Goal: Task Accomplishment & Management: Manage account settings

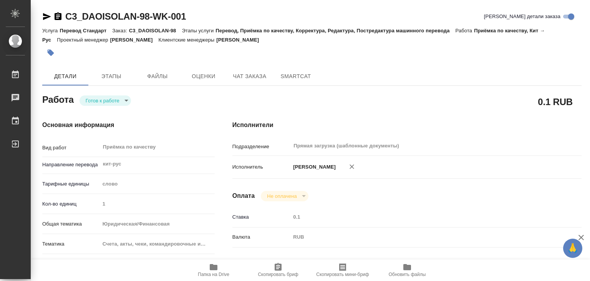
type textarea "x"
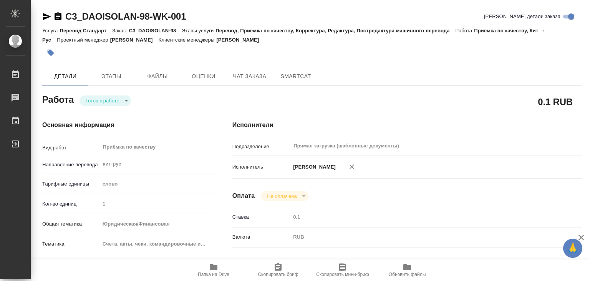
type textarea "x"
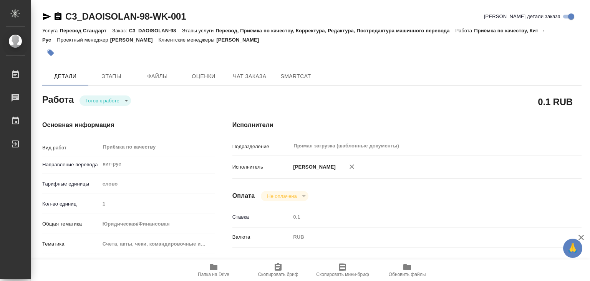
type textarea "x"
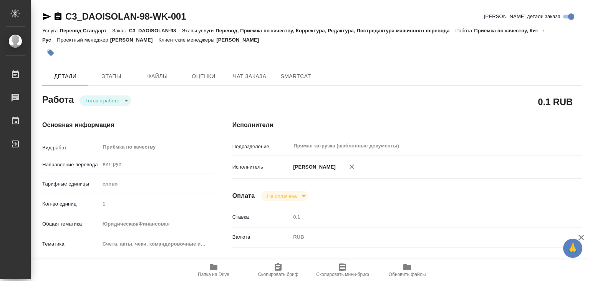
type textarea "x"
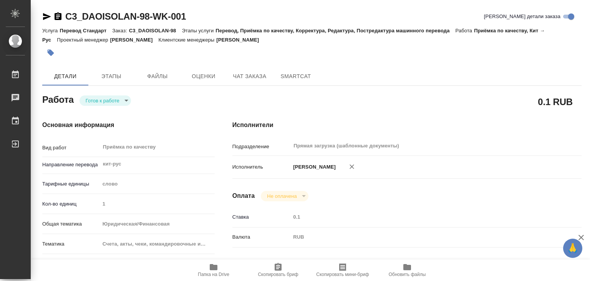
type textarea "x"
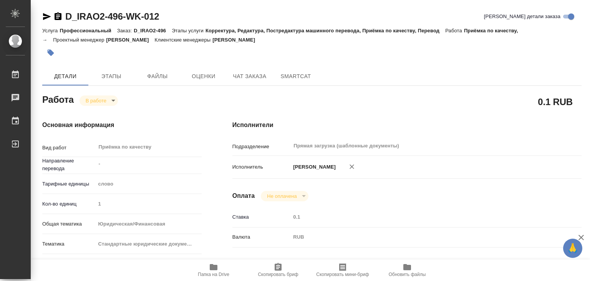
scroll to position [115, 0]
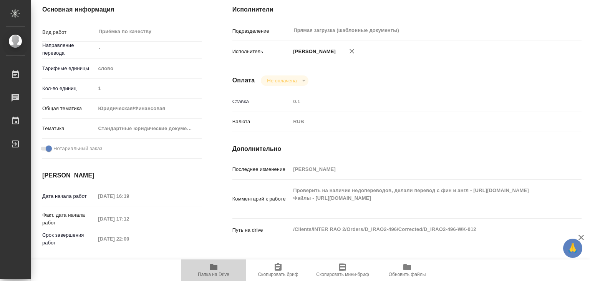
click at [214, 270] on icon "button" at bounding box center [213, 266] width 9 height 9
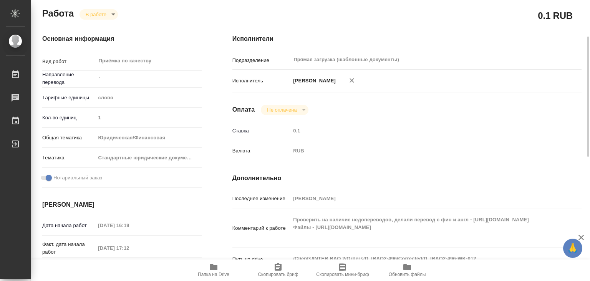
scroll to position [0, 0]
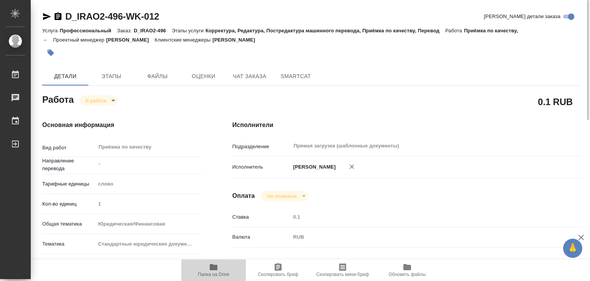
click at [207, 269] on span "Папка на Drive" at bounding box center [213, 269] width 55 height 15
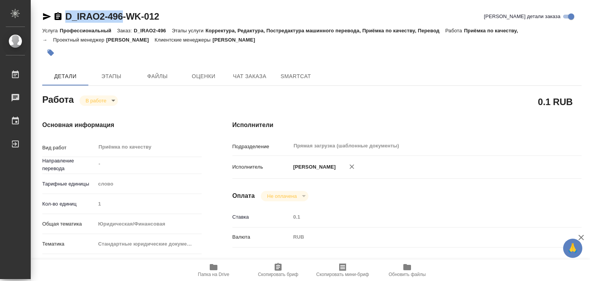
drag, startPoint x: 63, startPoint y: 9, endPoint x: 125, endPoint y: 20, distance: 62.0
copy link "D_IRAO2-496"
click at [194, 120] on div "Основная информация Вид работ Приёмка по качеству x ​ Направление перевода - ​ …" at bounding box center [122, 269] width 190 height 328
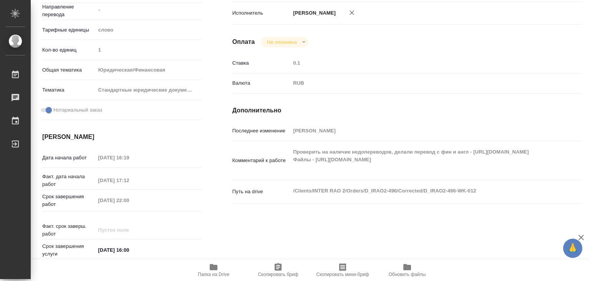
click at [216, 270] on icon "button" at bounding box center [213, 266] width 9 height 9
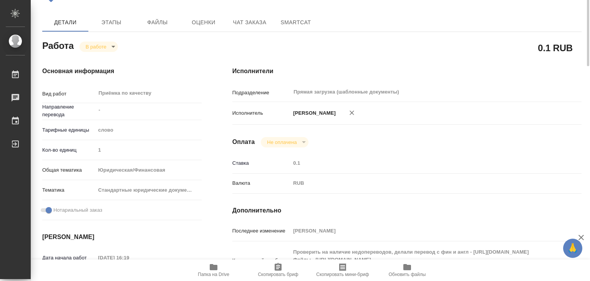
scroll to position [0, 0]
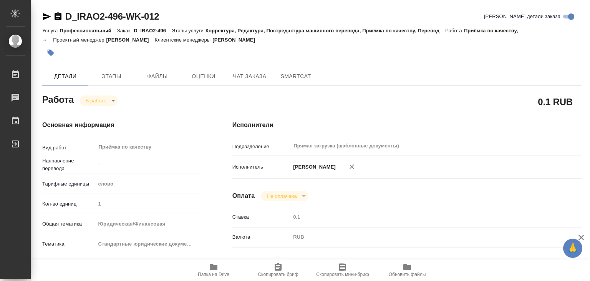
click at [55, 50] on button "button" at bounding box center [50, 52] width 17 height 17
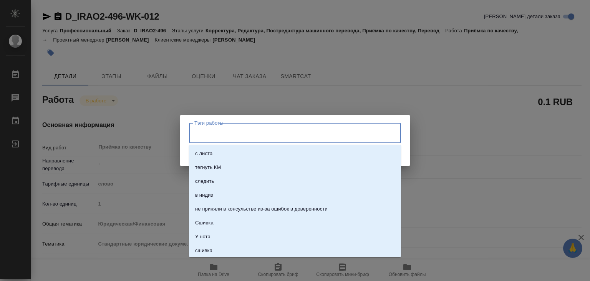
click at [293, 132] on input "Тэги работы" at bounding box center [288, 132] width 191 height 13
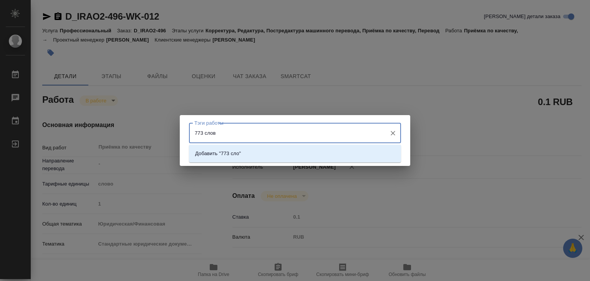
type input "773 слова"
click at [247, 151] on p "Добавить "773 слова"" at bounding box center [220, 153] width 51 height 8
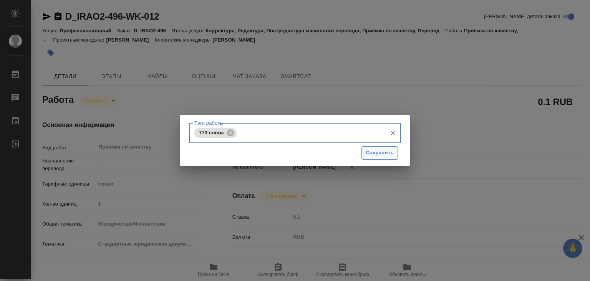
click at [381, 149] on span "Сохранить" at bounding box center [380, 152] width 28 height 9
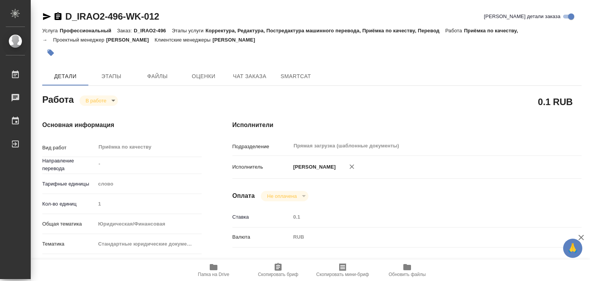
type input "inProgress"
type input "-"
type input "5a8b1489cc6b4906c91bfd90"
type input "1"
type input "yr-fn"
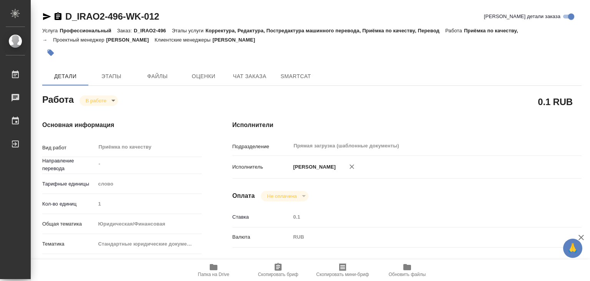
type input "5f647205b73bc97568ca66bf"
checkbox input "true"
type input "27.08.2025 16:19"
type input "27.08.2025 17:12"
type input "27.08.2025 22:00"
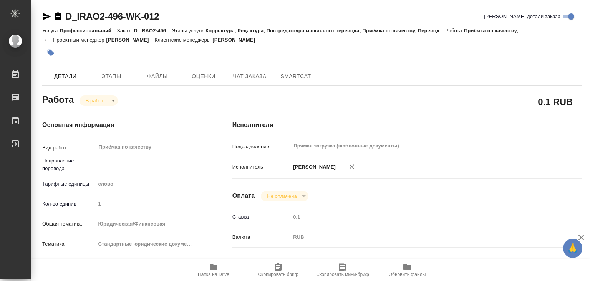
type input "29.08.2025 16:00"
type input "Прямая загрузка (шаблонные документы)"
type input "notPayed"
type input "0.1"
type input "RUB"
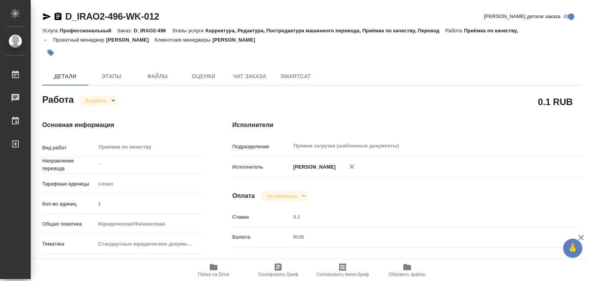
type input "[PERSON_NAME]"
type input "D_IRAO2-496"
type input "Профессиональный"
type input "Корректура, Редактура, Постредактура машинного перевода, Приёмка по качеству, П…"
type input "Давыдова Елена"
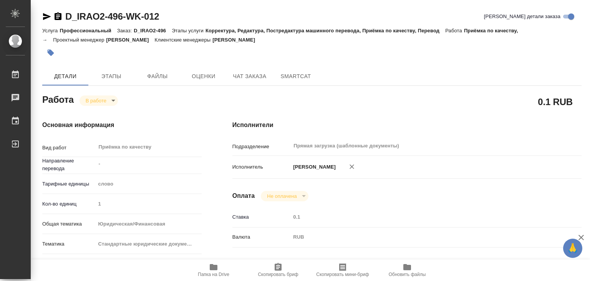
type input "[PERSON_NAME]"
type input "/Clients/INTER RAO 2/Orders/D_IRAO2-496"
type input "https://drive.awatera.com/s/CzGgcbqEHzD8sg2"
drag, startPoint x: 76, startPoint y: 20, endPoint x: 124, endPoint y: 20, distance: 47.7
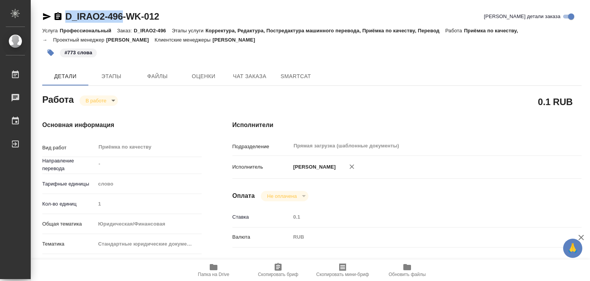
copy link "D_IRAO2-496"
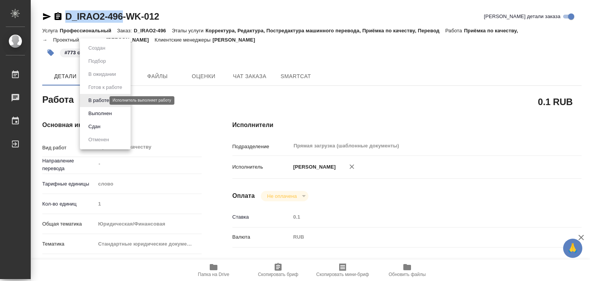
click at [104, 99] on body "🙏 .cls-1 fill:#fff; AWATERA Alilekova Valeriya Работы 0 Чаты График Выйти D_IRA…" at bounding box center [295, 140] width 590 height 281
click at [114, 111] on button "Выполнен" at bounding box center [100, 113] width 28 height 8
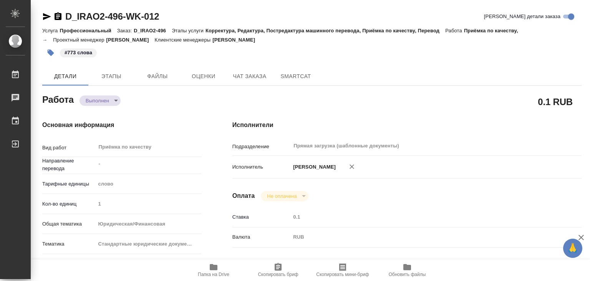
type textarea "x"
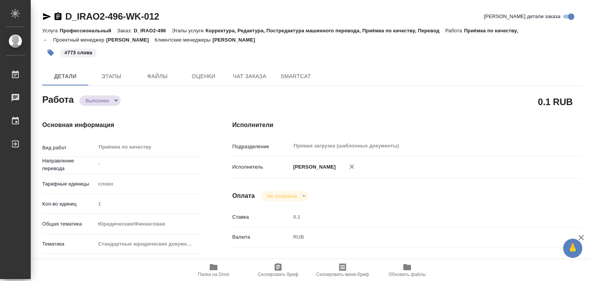
type textarea "x"
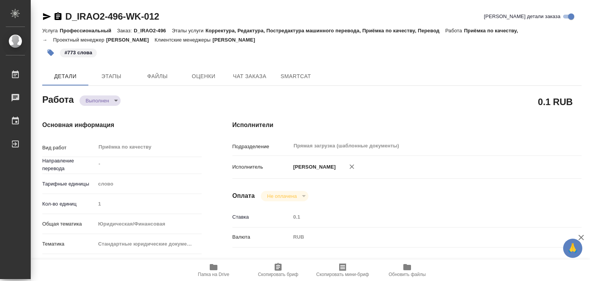
type textarea "x"
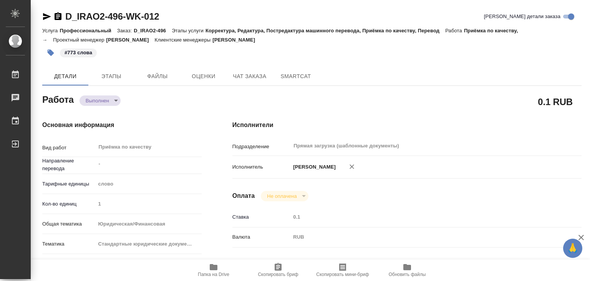
drag, startPoint x: 340, startPoint y: 5, endPoint x: 340, endPoint y: 63, distance: 58.4
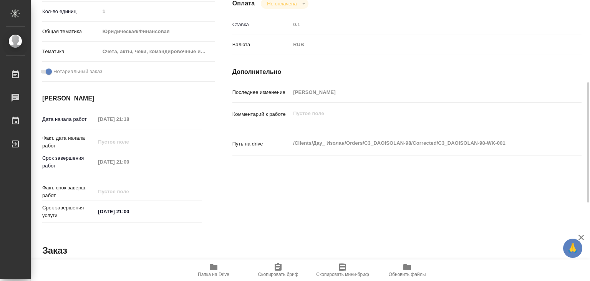
scroll to position [375, 0]
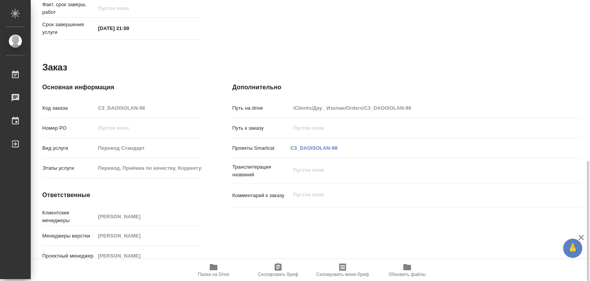
click at [215, 271] on span "Папка на Drive" at bounding box center [214, 273] width 32 height 5
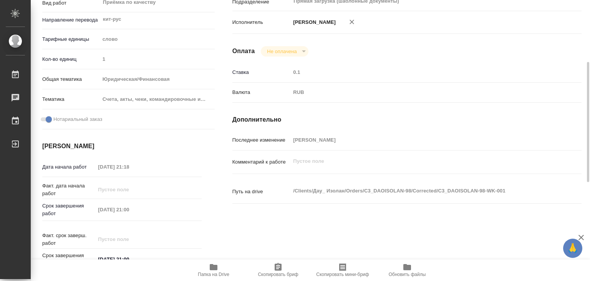
scroll to position [0, 0]
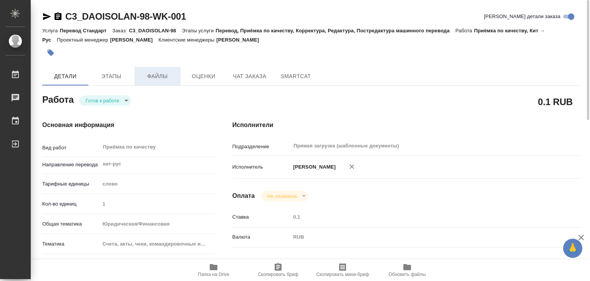
click at [148, 79] on span "Файлы" at bounding box center [157, 76] width 37 height 10
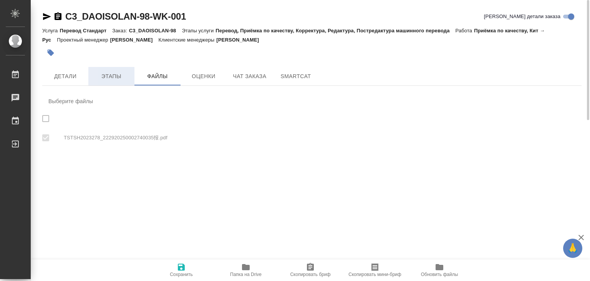
click at [116, 76] on span "Этапы" at bounding box center [111, 76] width 37 height 10
checkbox input "true"
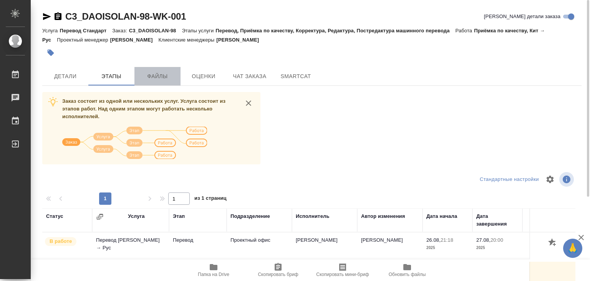
click at [144, 71] on span "Файлы" at bounding box center [157, 76] width 37 height 10
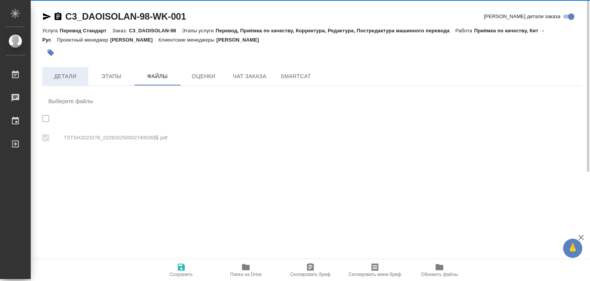
checkbox input "true"
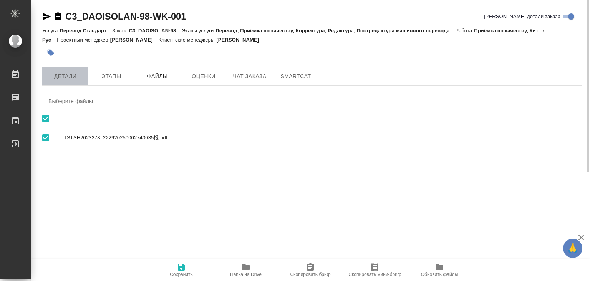
click at [71, 79] on span "Детали" at bounding box center [65, 76] width 37 height 10
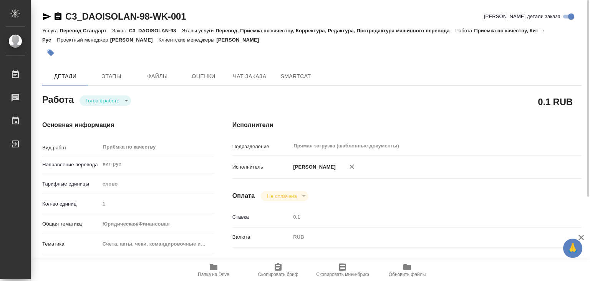
type textarea "x"
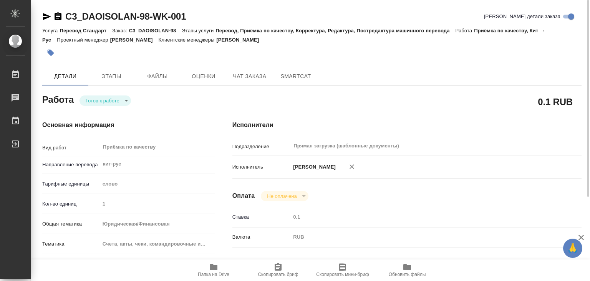
type textarea "x"
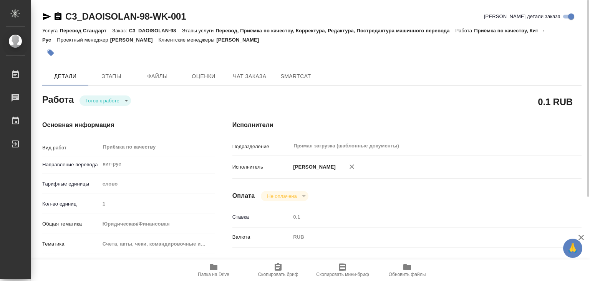
type textarea "x"
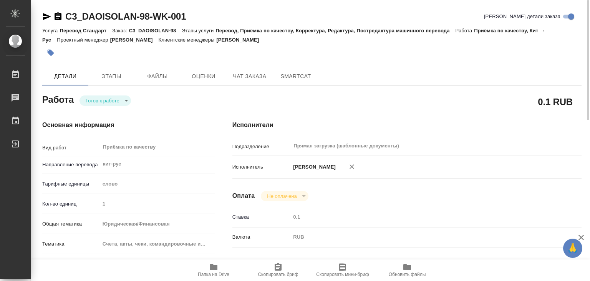
click at [116, 97] on body "🙏 .cls-1 fill:#fff; AWATERA Alilekova Valeriya Работы 0 Чаты График Выйти C3_DA…" at bounding box center [295, 140] width 590 height 281
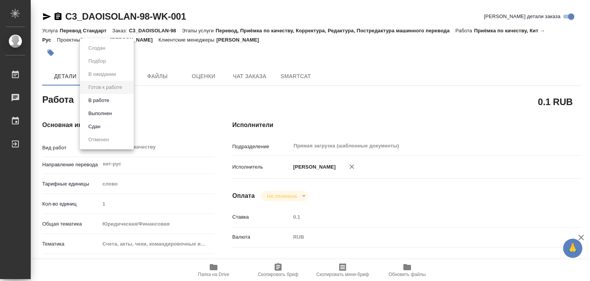
click at [115, 101] on li "В работе" at bounding box center [107, 100] width 54 height 13
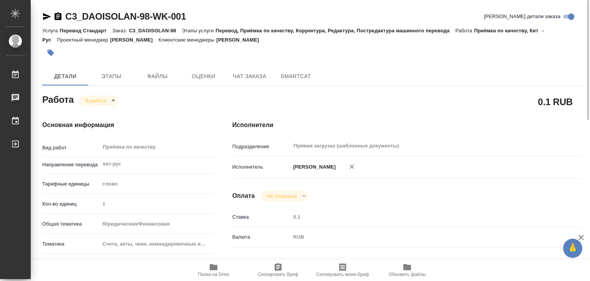
type textarea "x"
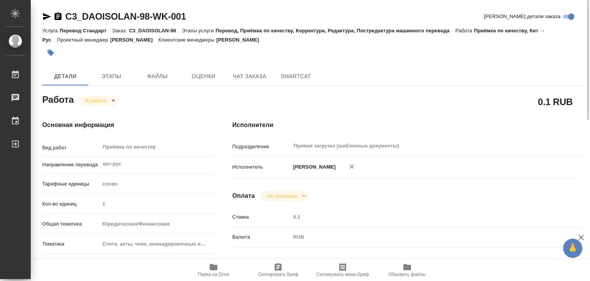
type textarea "x"
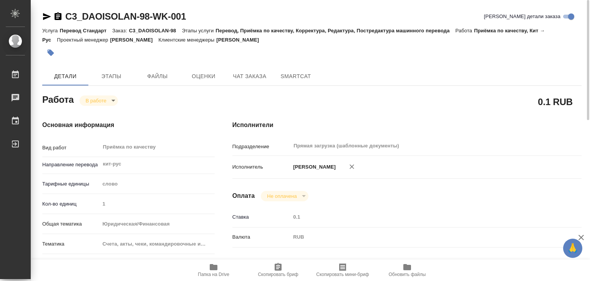
type textarea "x"
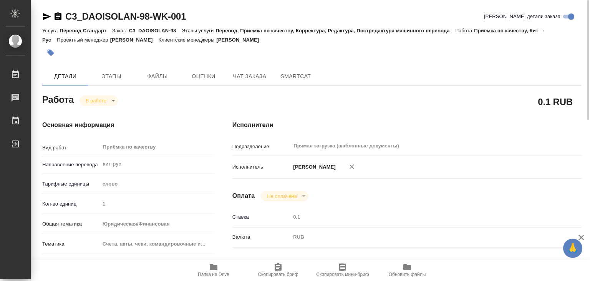
click at [52, 54] on icon "button" at bounding box center [51, 53] width 7 height 7
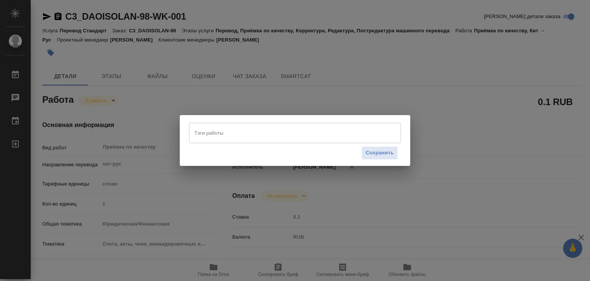
click at [218, 127] on input "Тэги работы" at bounding box center [288, 132] width 191 height 13
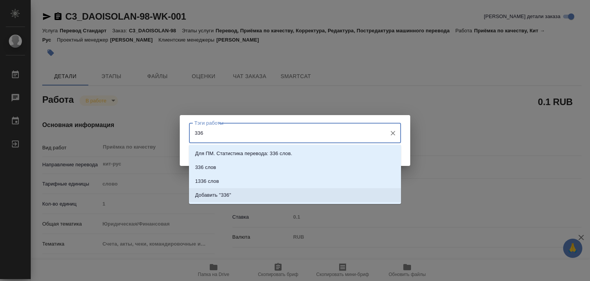
type input "336"
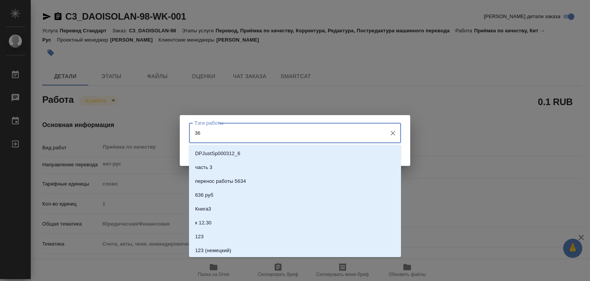
type input "366"
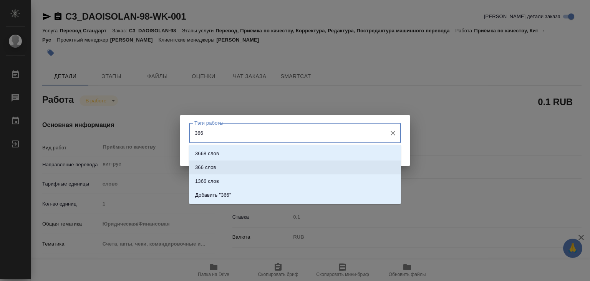
click at [270, 171] on li "366 слов" at bounding box center [295, 167] width 212 height 14
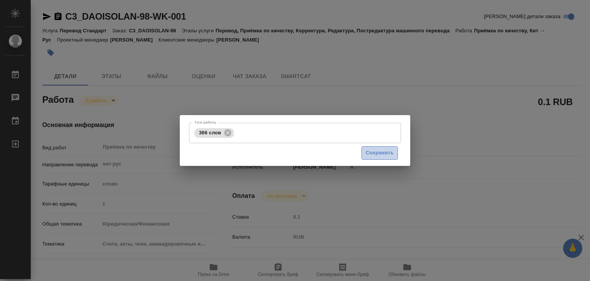
click at [369, 156] on span "Сохранить" at bounding box center [380, 152] width 28 height 9
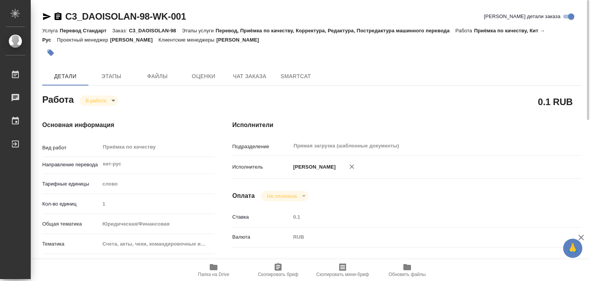
type input "inProgress"
type textarea "Приёмка по качеству"
type textarea "x"
type input "кит-рус"
type input "5a8b1489cc6b4906c91bfd90"
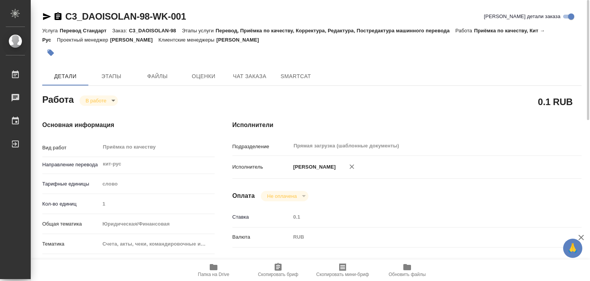
type input "1"
type input "yr-fn"
type input "5f647205b73bc97568ca66c0"
checkbox input "true"
type input "26.08.2025 21:18"
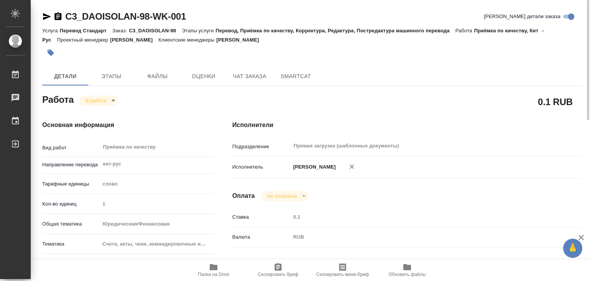
type input "27.08.2025 21:01"
type input "27.08.2025 21:00"
type input "Прямая загрузка (шаблонные документы)"
type input "notPayed"
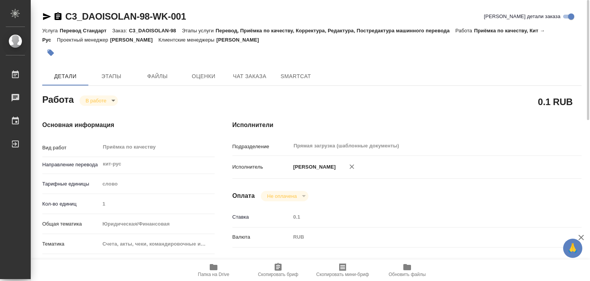
type input "0.1"
type input "RUB"
type input "[PERSON_NAME]"
type textarea "x"
type textarea "/Clients/Дау_ Изолан/Orders/C3_DAOISOLAN-98/Corrected/C3_DAOISOLAN-98-WK-001"
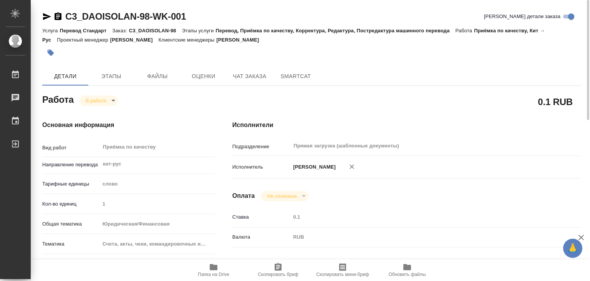
type textarea "x"
type input "C3_DAOISOLAN-98"
type input "Перевод Стандарт"
type input "Перевод, Приёмка по качеству, Корректура, Редактура, Постредактура машинного пе…"
type input "Никитина Татьяна"
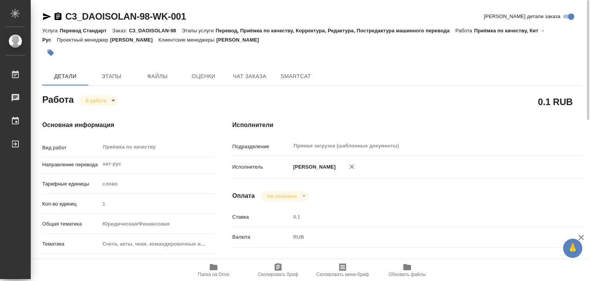
type input "Петрова Валерия"
type input "/Clients/Дау_ Изолан/Orders/C3_DAOISOLAN-98"
type textarea "x"
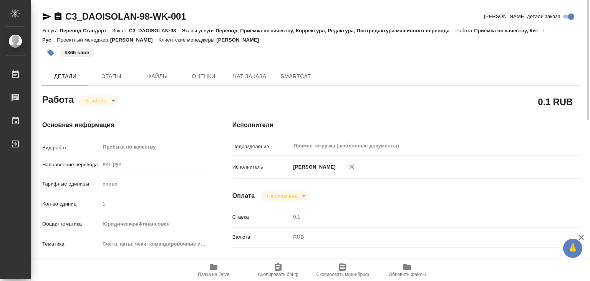
type textarea "x"
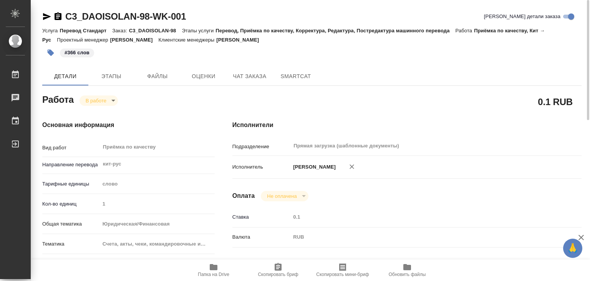
type textarea "x"
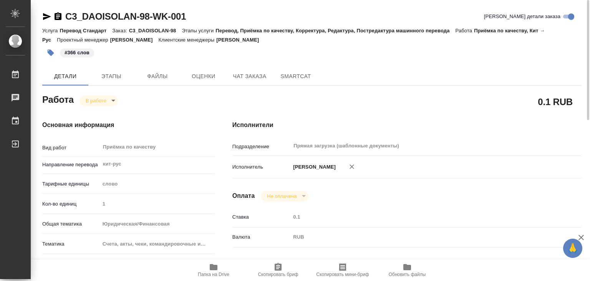
type textarea "x"
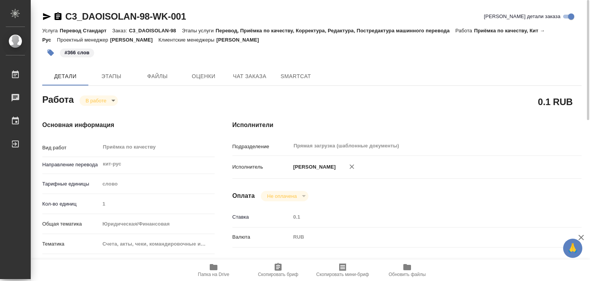
type textarea "x"
click at [205, 266] on span "Папка на Drive" at bounding box center [213, 269] width 55 height 15
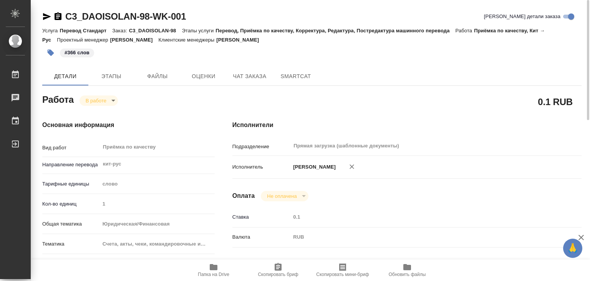
drag, startPoint x: 296, startPoint y: 37, endPoint x: 247, endPoint y: 41, distance: 49.0
click at [247, 41] on div "Услуга Перевод Стандарт Заказ: C3_DAOISOLAN-98 Этапы услуги Перевод, Приёмка по…" at bounding box center [312, 35] width 540 height 18
copy p "Никитина Татьяна"
drag, startPoint x: 62, startPoint y: 9, endPoint x: 151, endPoint y: 18, distance: 89.2
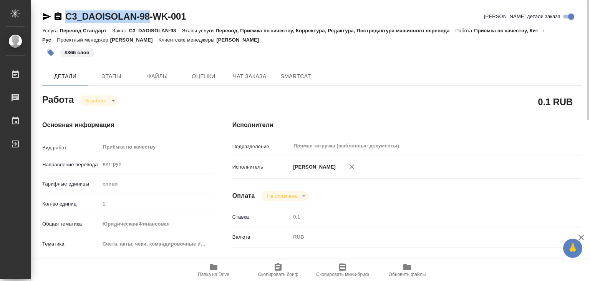
copy link "C3_DAOISOLAN-98"
click at [104, 105] on body "🙏 .cls-1 fill:#fff; AWATERA Alilekova Valeriya Работы 0 Чаты График Выйти C3_DA…" at bounding box center [295, 140] width 590 height 281
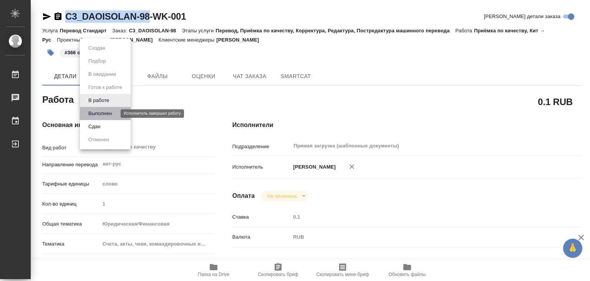
click at [112, 115] on button "Выполнен" at bounding box center [100, 113] width 28 height 8
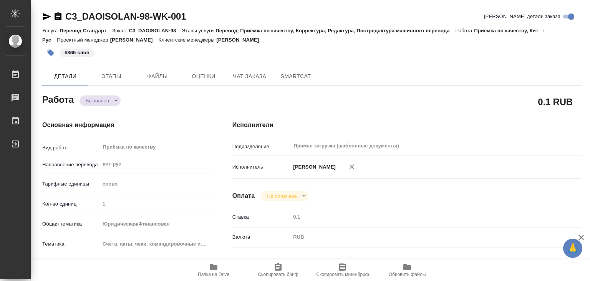
type textarea "x"
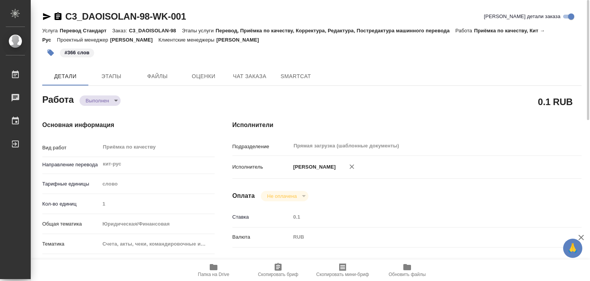
type textarea "x"
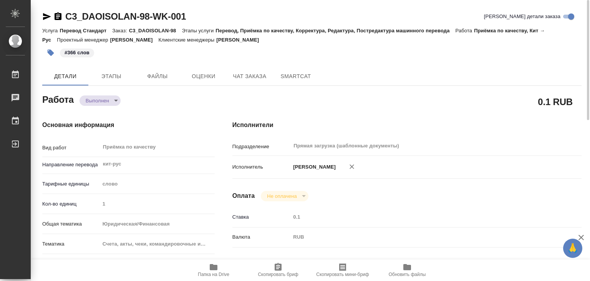
type textarea "x"
